Goal: Task Accomplishment & Management: Manage account settings

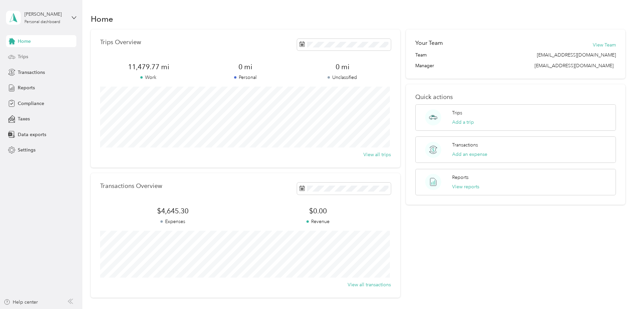
click at [19, 59] on span "Trips" at bounding box center [23, 56] width 10 height 7
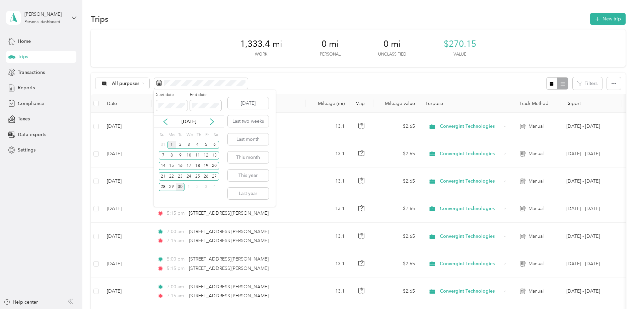
click at [171, 146] on div "1" at bounding box center [171, 145] width 9 height 8
click at [179, 186] on div "30" at bounding box center [180, 187] width 9 height 8
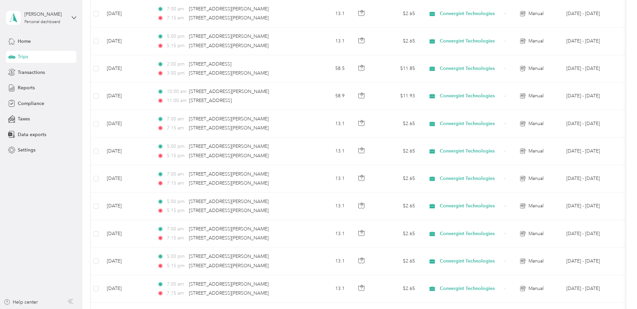
scroll to position [613, 0]
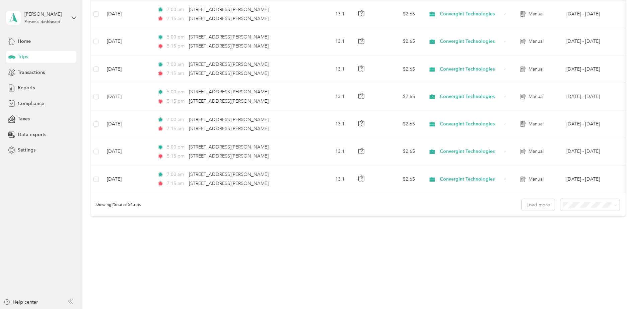
click at [586, 228] on span "50 per load" at bounding box center [575, 229] width 25 height 6
click at [612, 204] on span at bounding box center [614, 205] width 5 height 7
click at [614, 205] on icon at bounding box center [615, 205] width 3 height 3
click at [584, 240] on span "100 per load" at bounding box center [576, 241] width 27 height 6
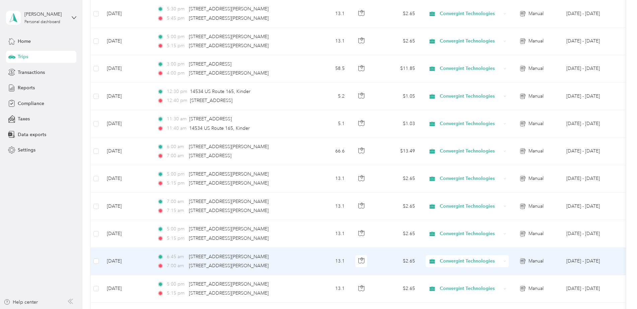
scroll to position [1010, 0]
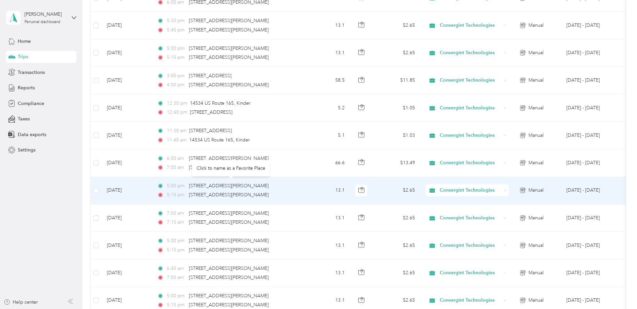
click at [250, 162] on body "[PERSON_NAME] Personal dashboard Home Trips Transactions Reports Compliance Tax…" at bounding box center [316, 154] width 633 height 309
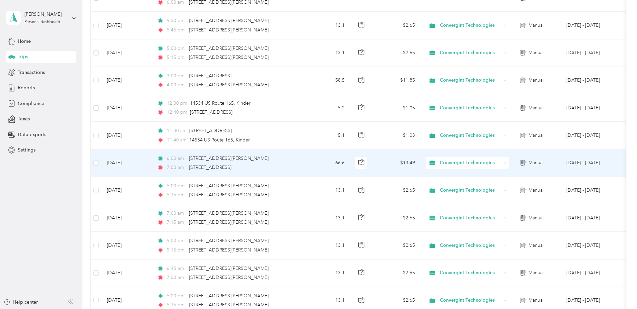
click at [252, 162] on div "6:00 am [STREET_ADDRESS][GEOGRAPHIC_DATA][PERSON_NAME] 7:00 am [STREET_ADDRESS]…" at bounding box center [227, 163] width 141 height 16
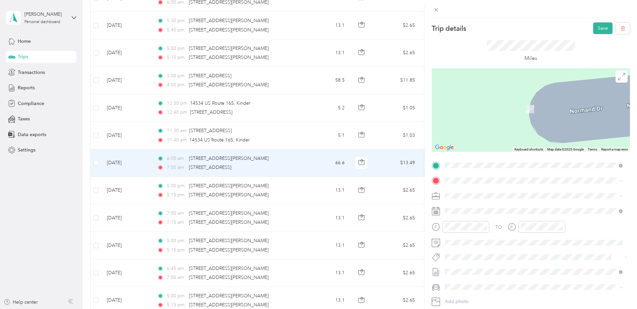
click at [492, 204] on span "[STREET_ADDRESS][PERSON_NAME][US_STATE]" at bounding box center [509, 204] width 104 height 6
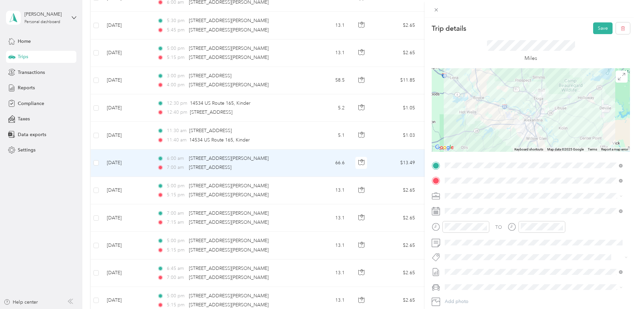
click at [533, 121] on div at bounding box center [531, 110] width 198 height 84
click at [530, 154] on div "06" at bounding box center [527, 153] width 16 height 9
click at [546, 178] on div "15" at bounding box center [546, 177] width 16 height 9
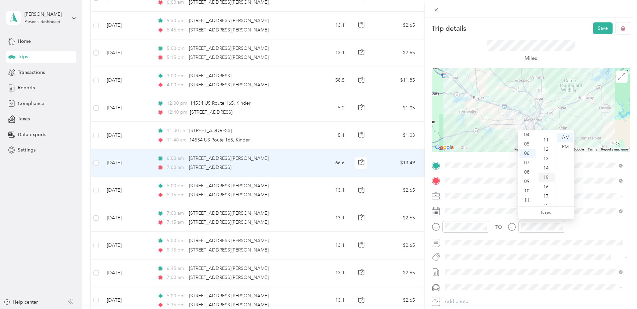
scroll to position [141, 0]
click at [438, 8] on icon at bounding box center [436, 10] width 6 height 6
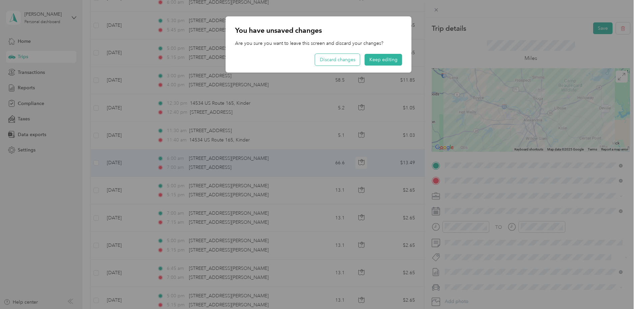
click at [343, 60] on button "Discard changes" at bounding box center [337, 60] width 45 height 12
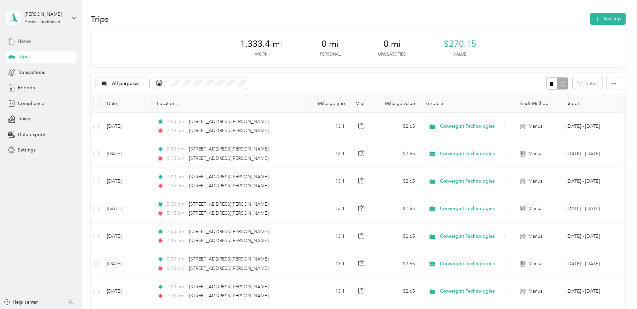
click at [30, 39] on span "Home" at bounding box center [24, 41] width 13 height 7
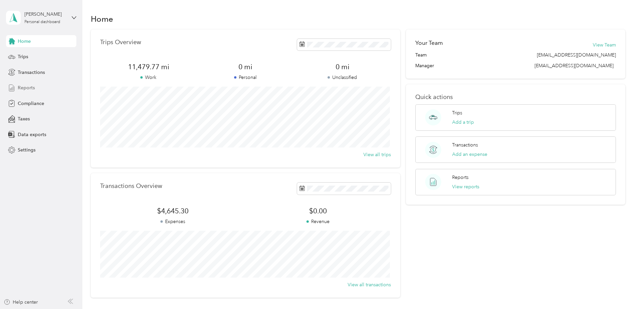
click at [31, 85] on span "Reports" at bounding box center [26, 87] width 17 height 7
